Goal: Information Seeking & Learning: Learn about a topic

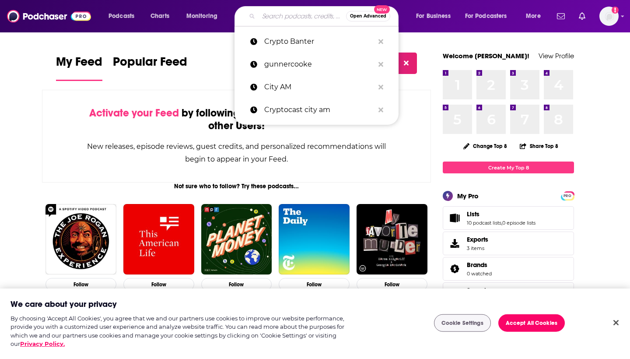
click at [300, 17] on input "Search podcasts, credits, & more..." at bounding box center [303, 16] width 88 height 14
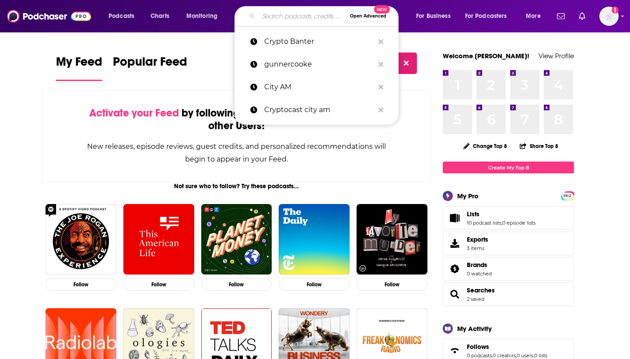
click at [300, 17] on input "Search podcasts, credits, & more..." at bounding box center [303, 16] width 88 height 14
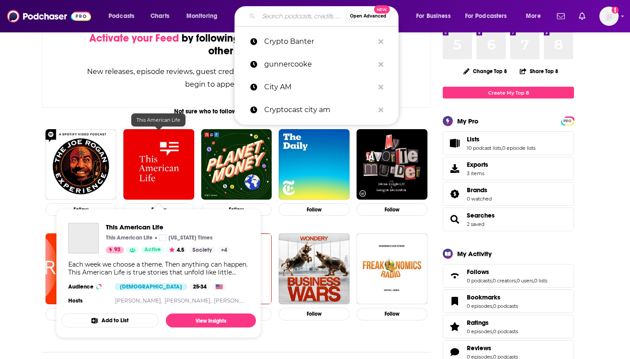
scroll to position [77, 0]
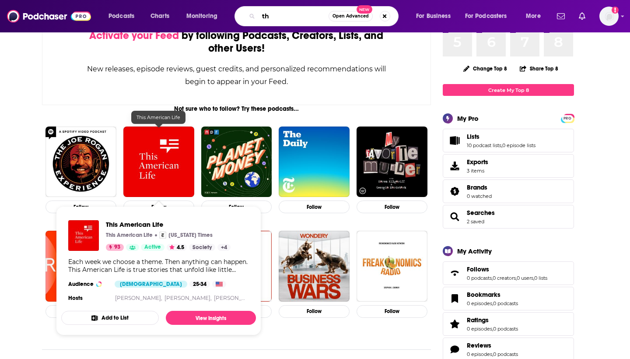
type input "t"
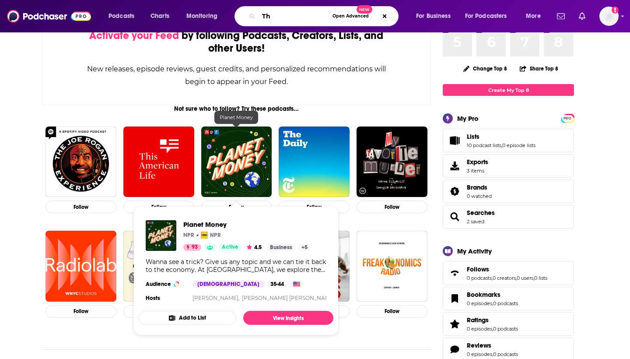
type input "T"
type input "k"
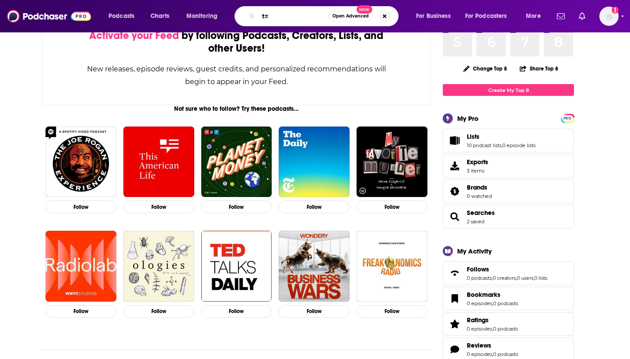
type input "t"
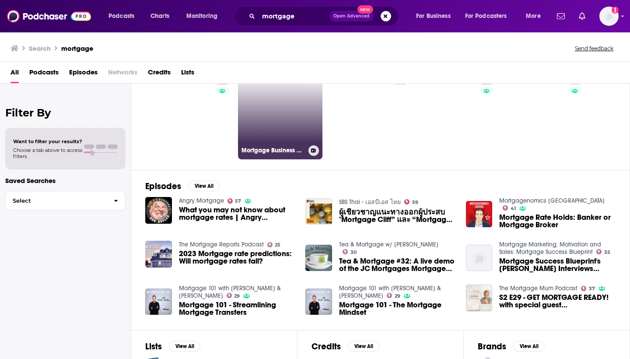
scroll to position [36, 0]
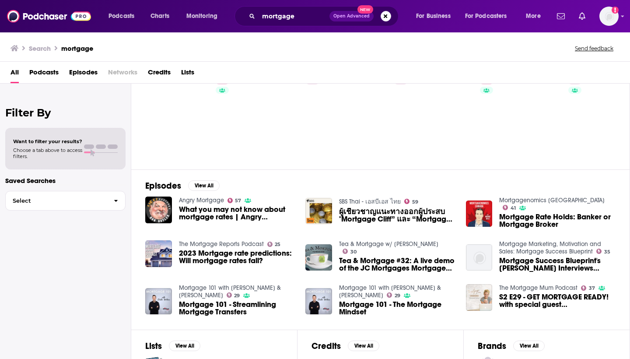
click at [44, 77] on span "Podcasts" at bounding box center [43, 74] width 29 height 18
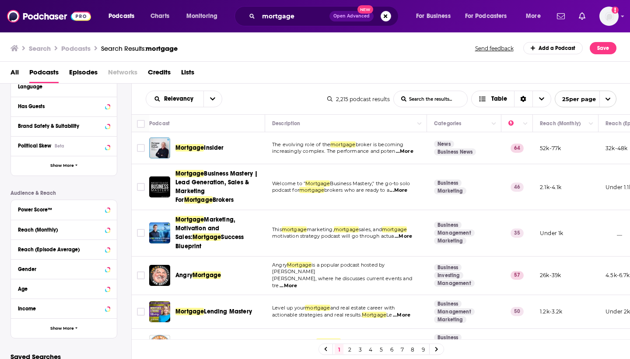
scroll to position [153, 0]
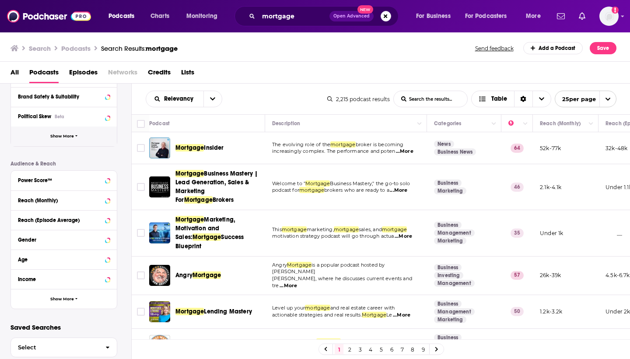
click at [63, 135] on span "Show More" at bounding box center [62, 136] width 24 height 5
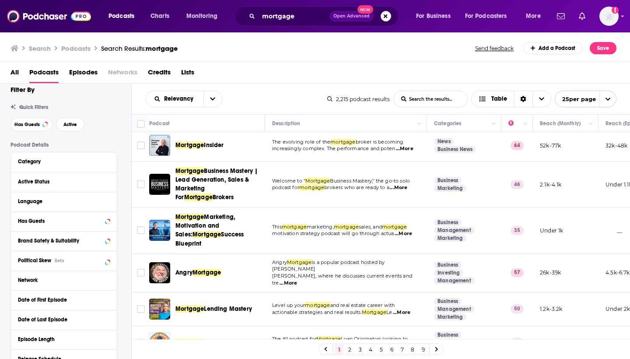
scroll to position [8, 0]
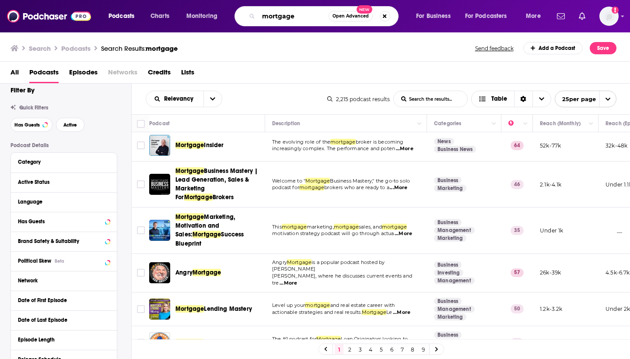
click at [302, 13] on input "mortgage" at bounding box center [294, 16] width 70 height 14
type input "m"
type input "Pepemoney The specialist podcast"
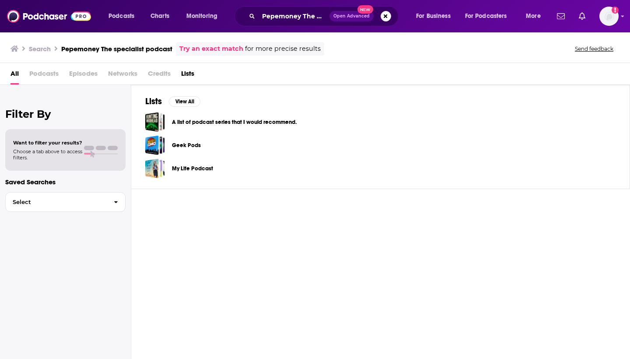
click at [50, 78] on span "Podcasts" at bounding box center [43, 76] width 29 height 18
click at [50, 75] on span "Podcasts" at bounding box center [43, 76] width 29 height 18
click at [47, 75] on span "Podcasts" at bounding box center [43, 76] width 29 height 18
click at [50, 70] on span "Podcasts" at bounding box center [43, 76] width 29 height 18
click at [269, 16] on input "Pepemoney The specialist podcast" at bounding box center [294, 16] width 71 height 14
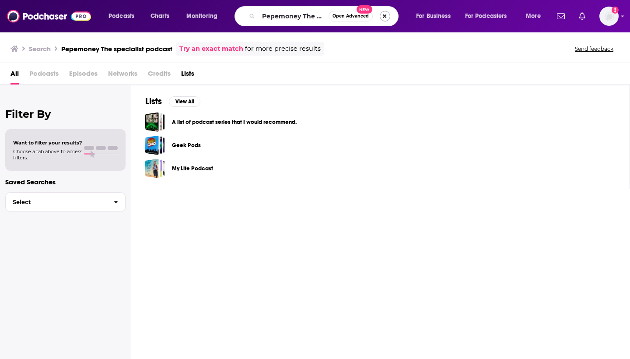
click at [386, 15] on button "Search podcasts, credits, & more..." at bounding box center [385, 16] width 11 height 11
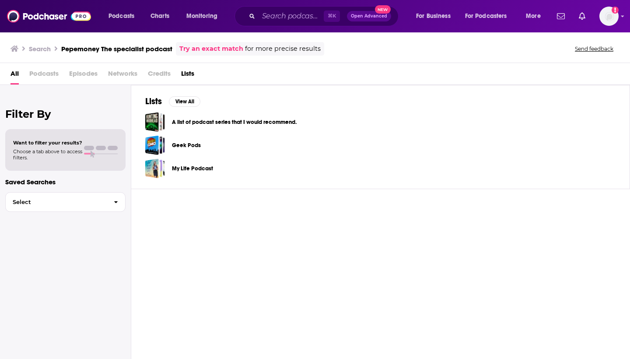
click at [48, 76] on span "Podcasts" at bounding box center [43, 76] width 29 height 18
click at [49, 71] on span "Podcasts" at bounding box center [43, 76] width 29 height 18
click at [43, 76] on span "Podcasts" at bounding box center [43, 76] width 29 height 18
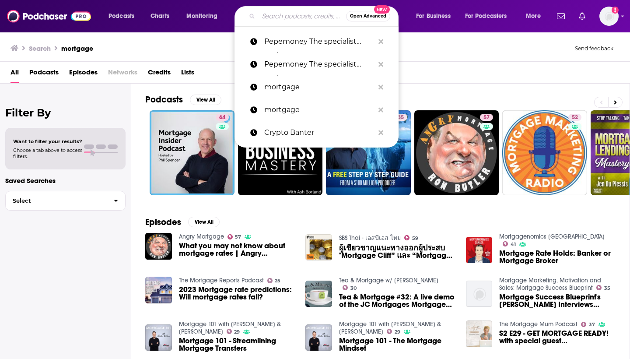
click at [297, 21] on input "Search podcasts, credits, & more..." at bounding box center [303, 16] width 88 height 14
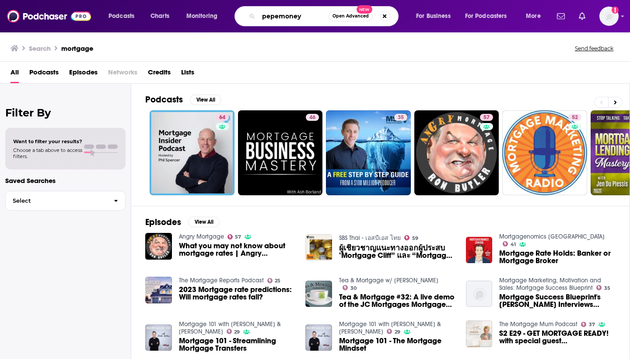
type input "pepemoney"
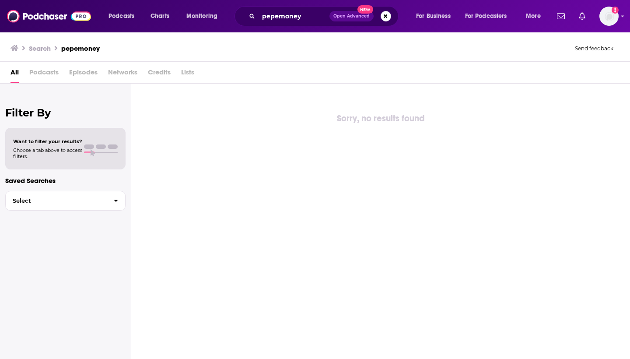
click at [34, 79] on span "Podcasts" at bounding box center [43, 74] width 29 height 18
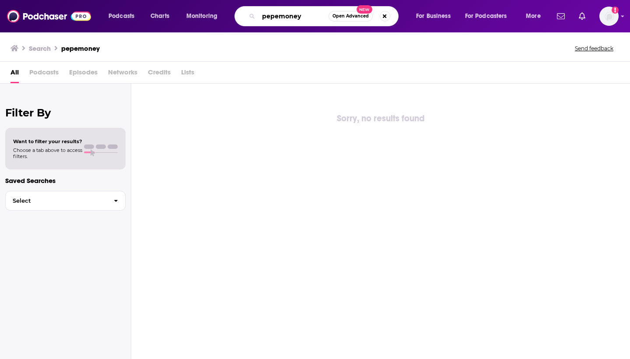
drag, startPoint x: 302, startPoint y: 17, endPoint x: 245, endPoint y: 16, distance: 56.5
click at [245, 16] on div "pepemoney Open Advanced New" at bounding box center [317, 16] width 164 height 20
type input "Peppermoney The Specialist Podcast"
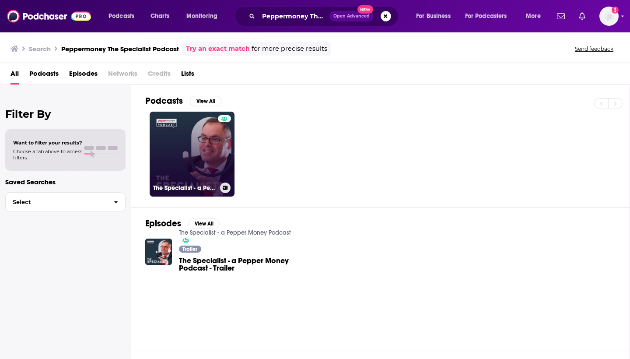
click at [197, 137] on link "The Specialist - a Pepper Money Podcast" at bounding box center [192, 154] width 85 height 85
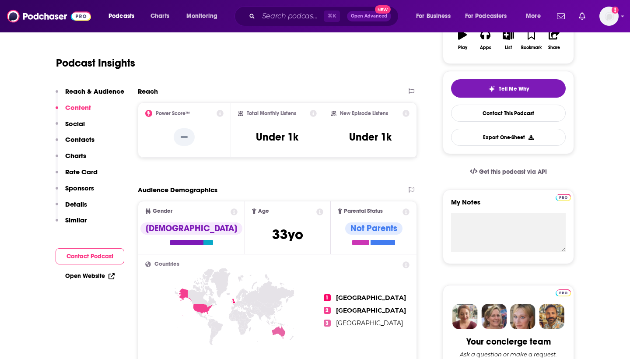
scroll to position [153, 0]
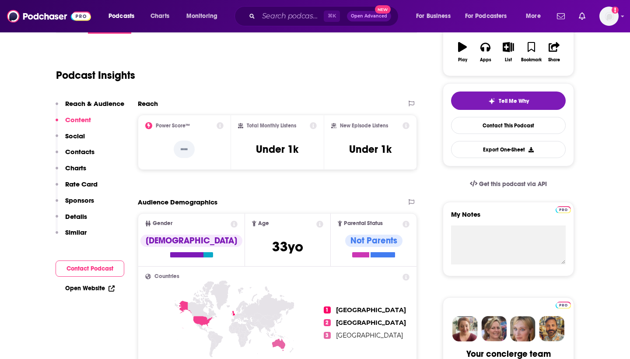
click at [94, 287] on link "Open Website" at bounding box center [89, 287] width 49 height 7
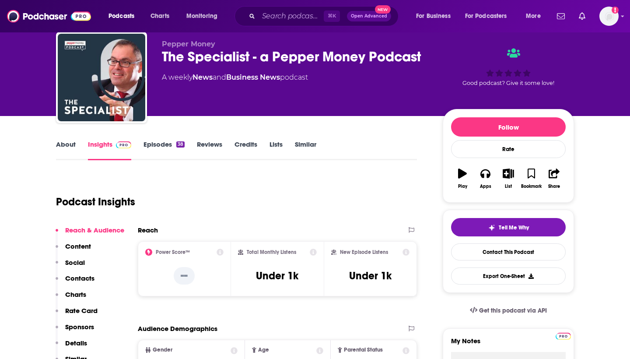
scroll to position [21, 0]
